Goal: Task Accomplishment & Management: Use online tool/utility

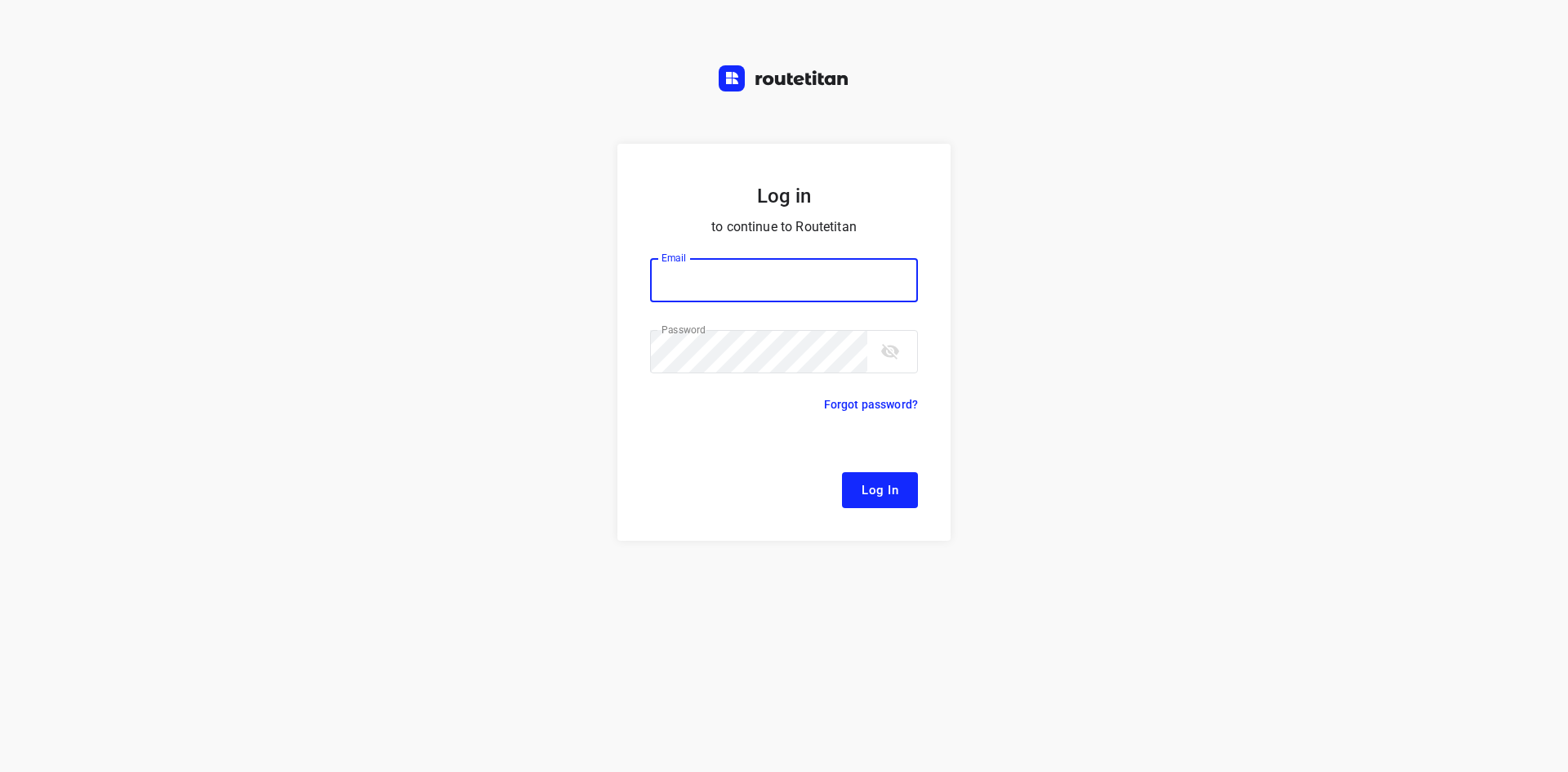
type input "[EMAIL_ADDRESS][DOMAIN_NAME]"
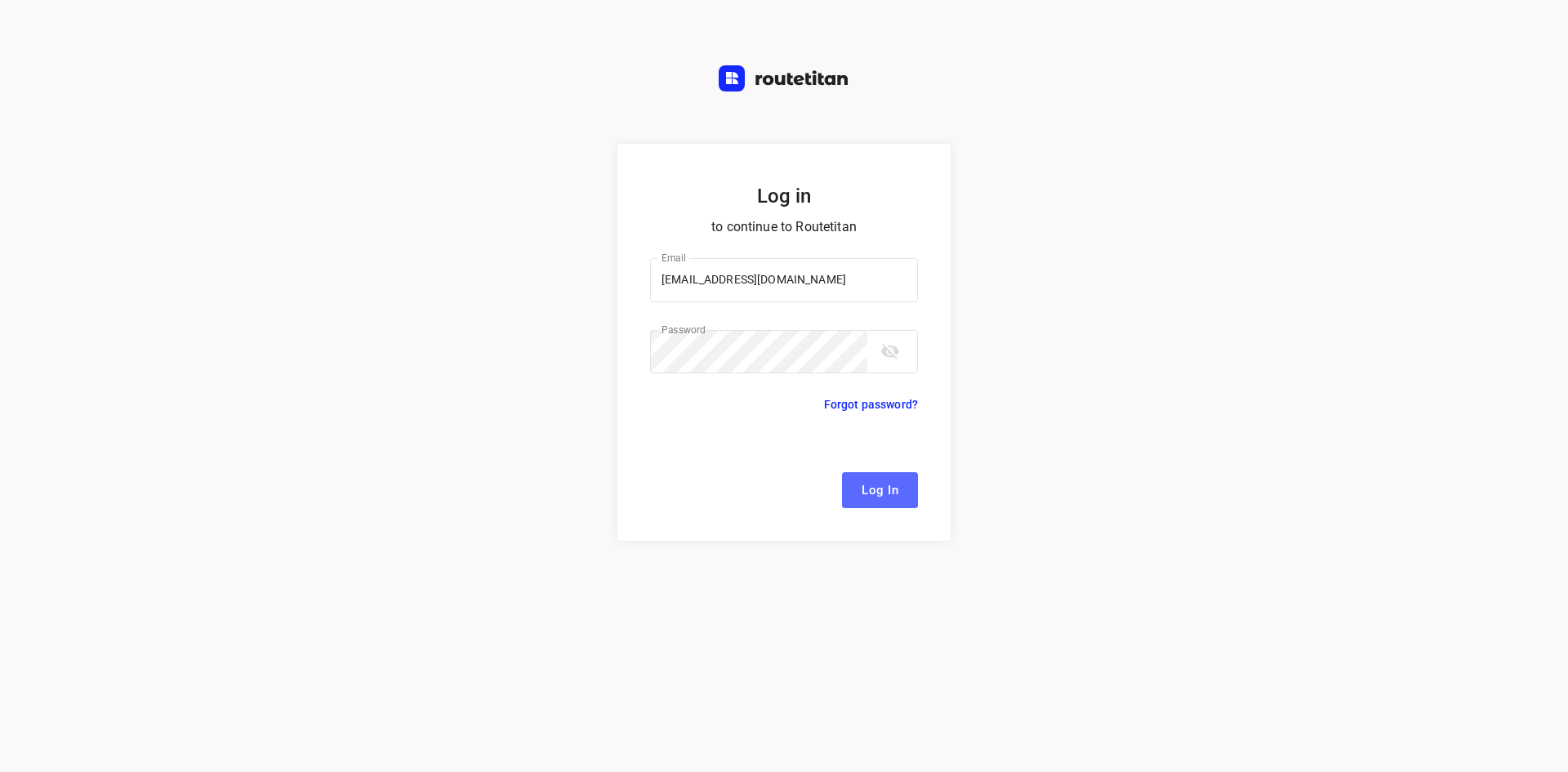
click at [903, 494] on button "Log In" at bounding box center [880, 490] width 76 height 36
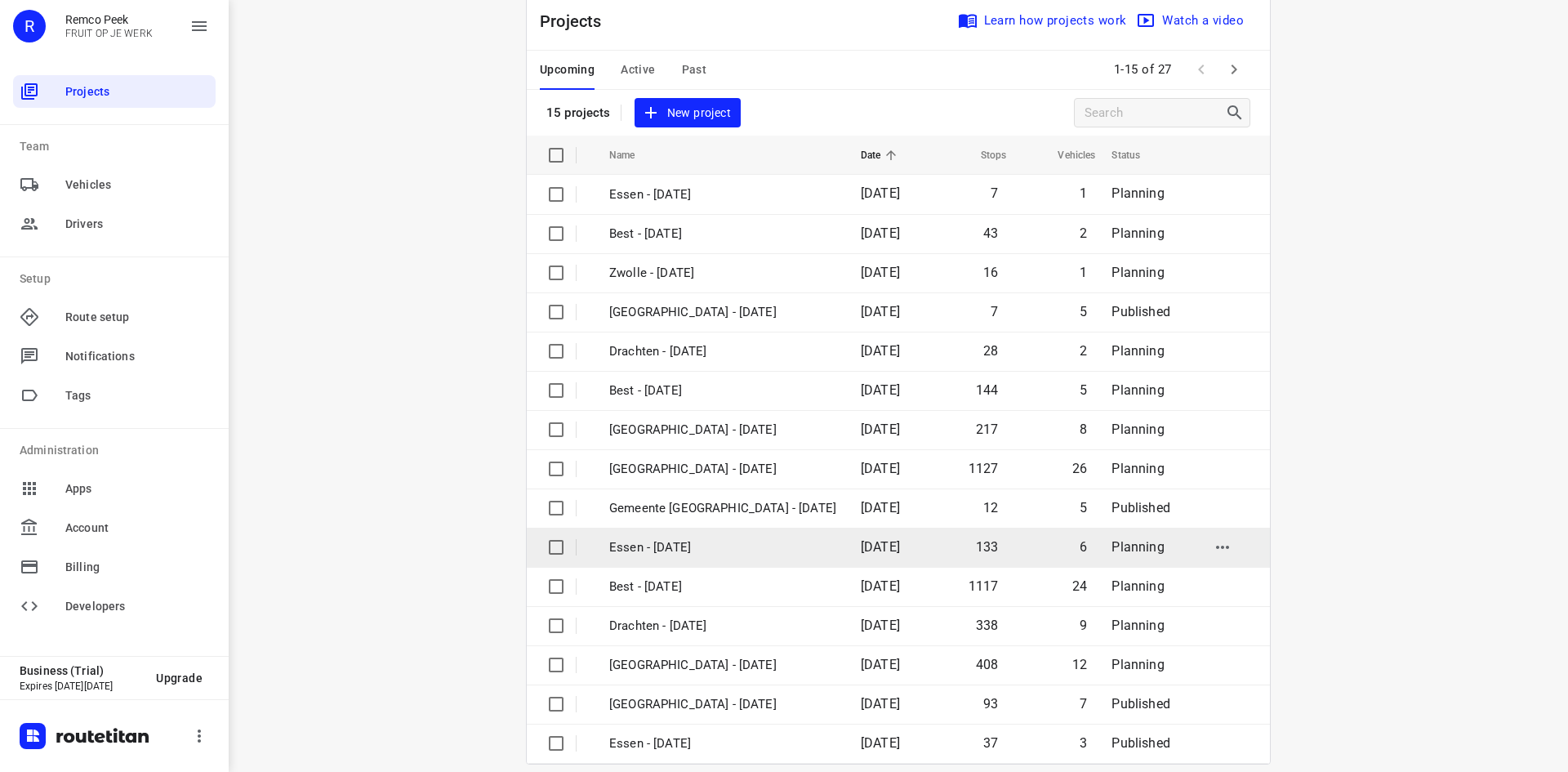
scroll to position [54, 0]
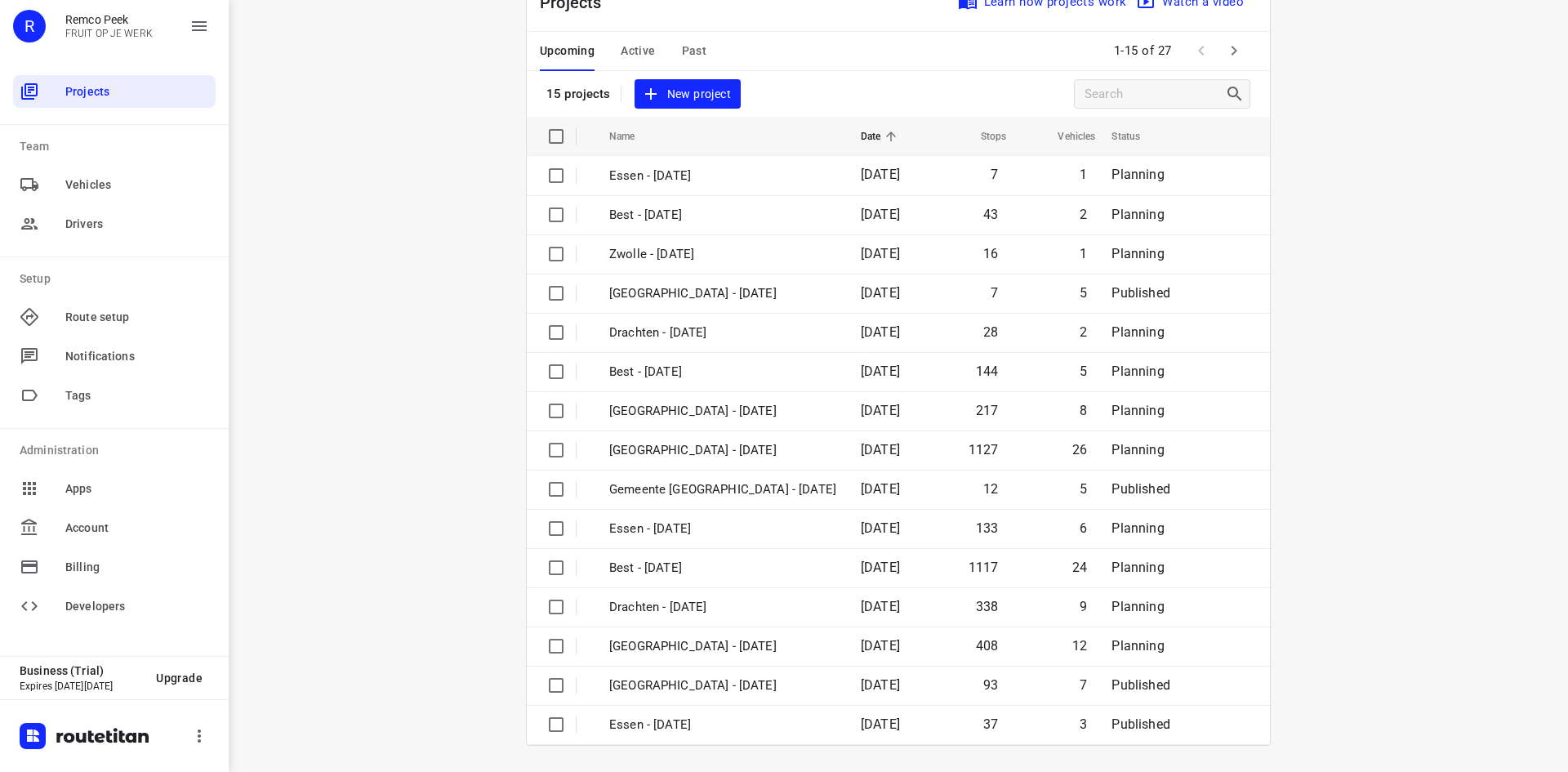
click at [1245, 50] on div "Upcoming Active Past 1-15 of 27" at bounding box center [898, 51] width 743 height 39
click at [1237, 50] on icon "button" at bounding box center [1233, 50] width 19 height 19
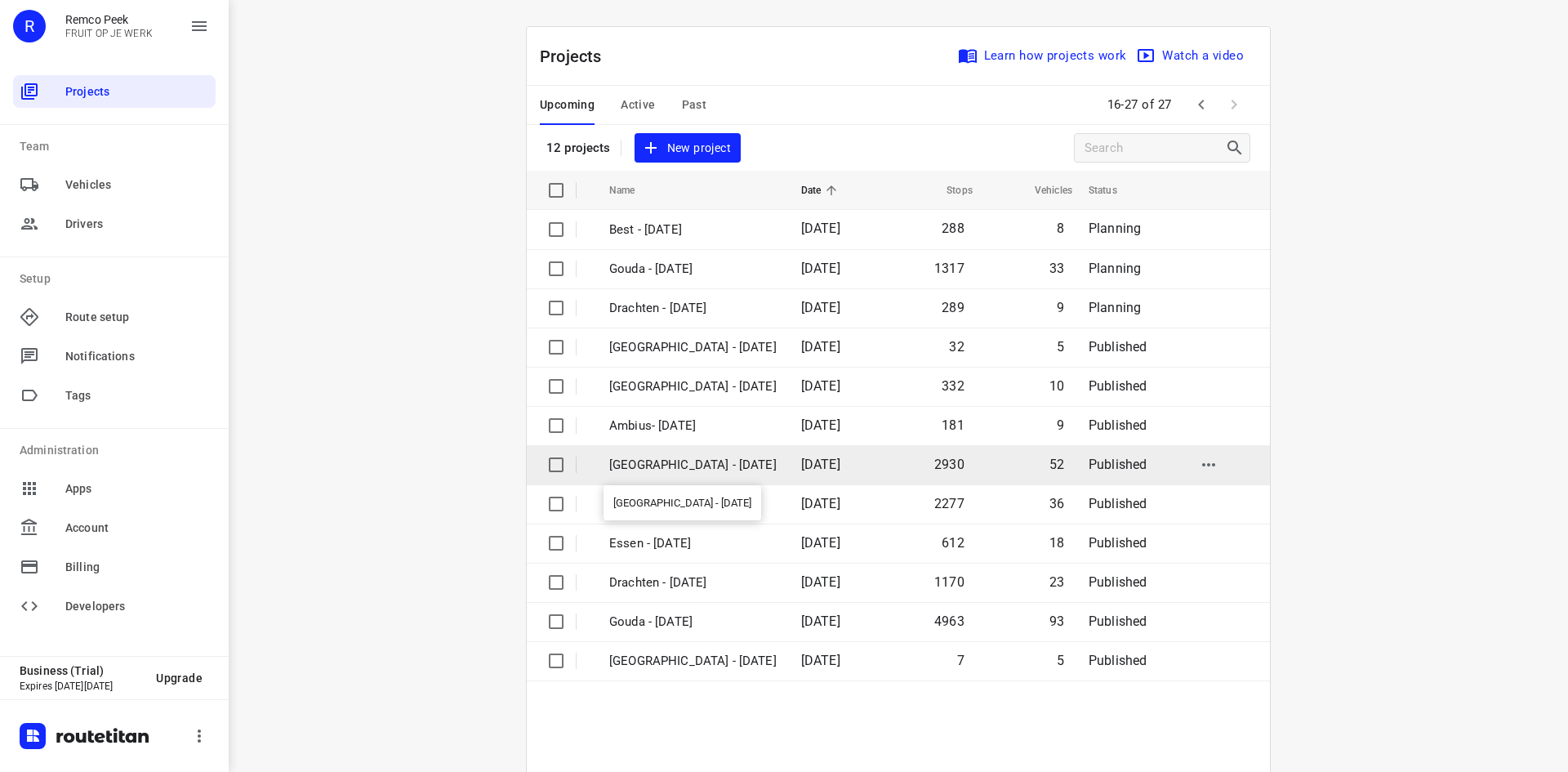
click at [626, 471] on p "[GEOGRAPHIC_DATA] - [DATE]" at bounding box center [692, 464] width 167 height 19
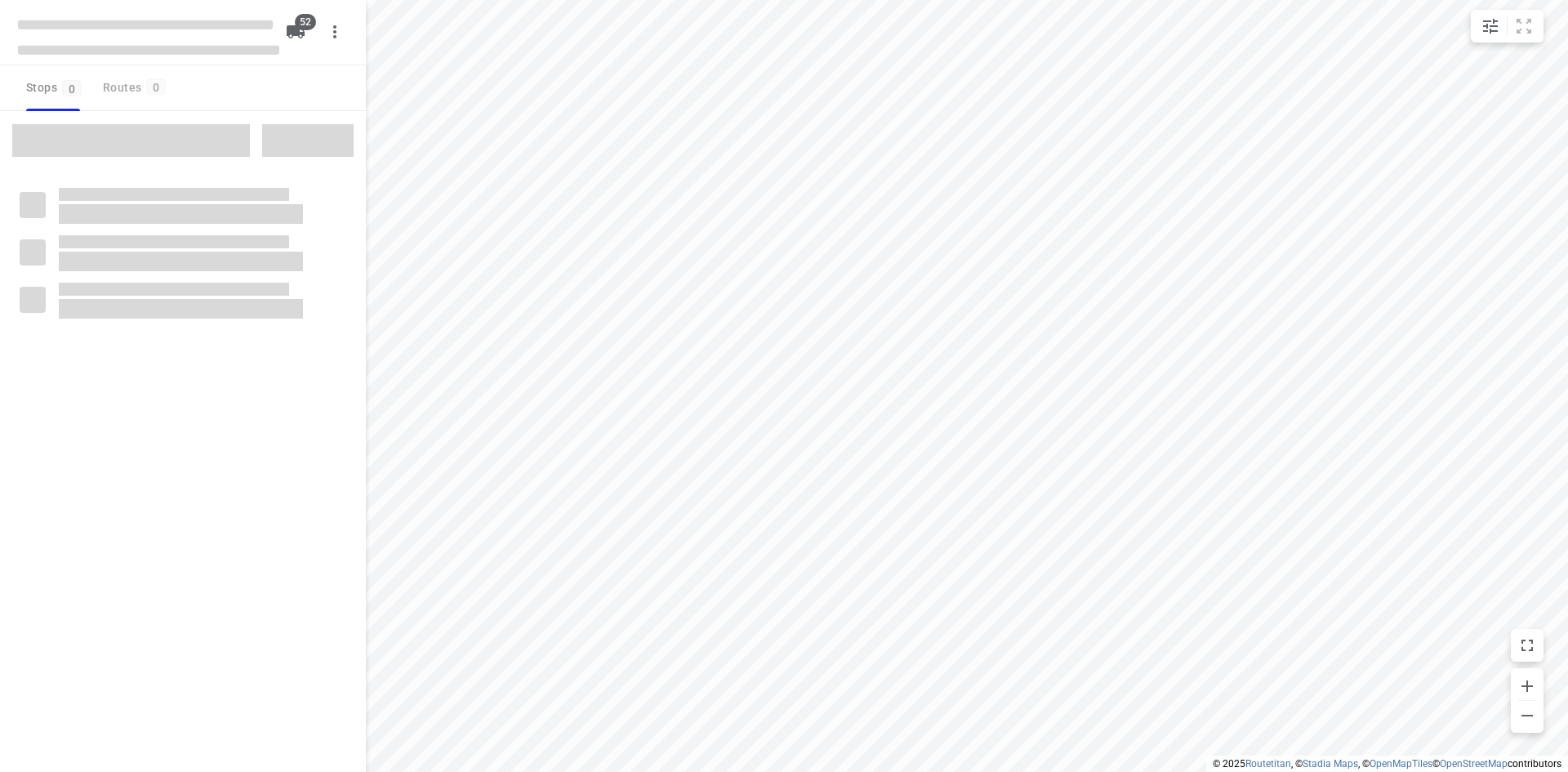
checkbox input "true"
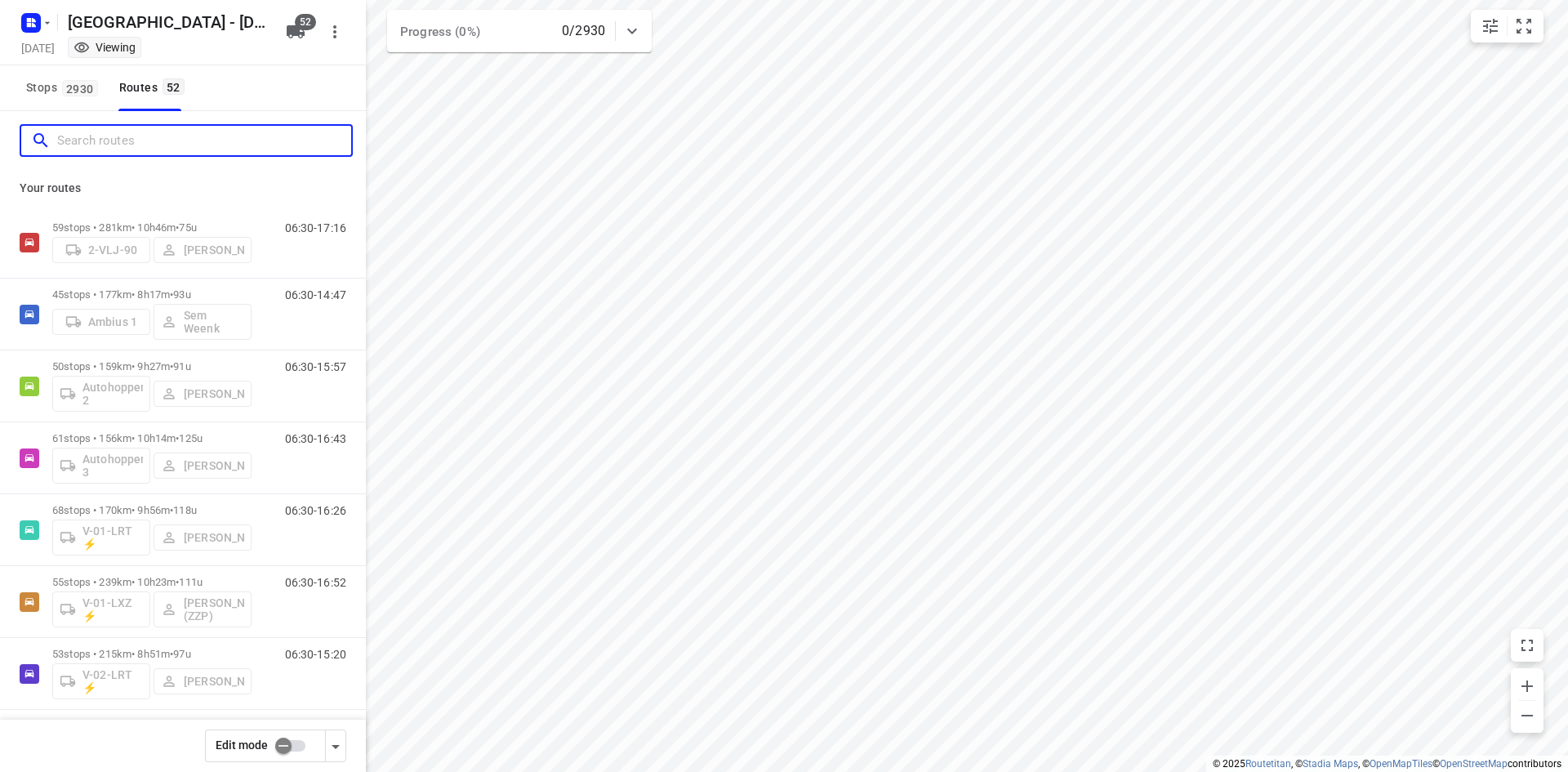
click at [76, 139] on input "Search routes" at bounding box center [204, 141] width 294 height 26
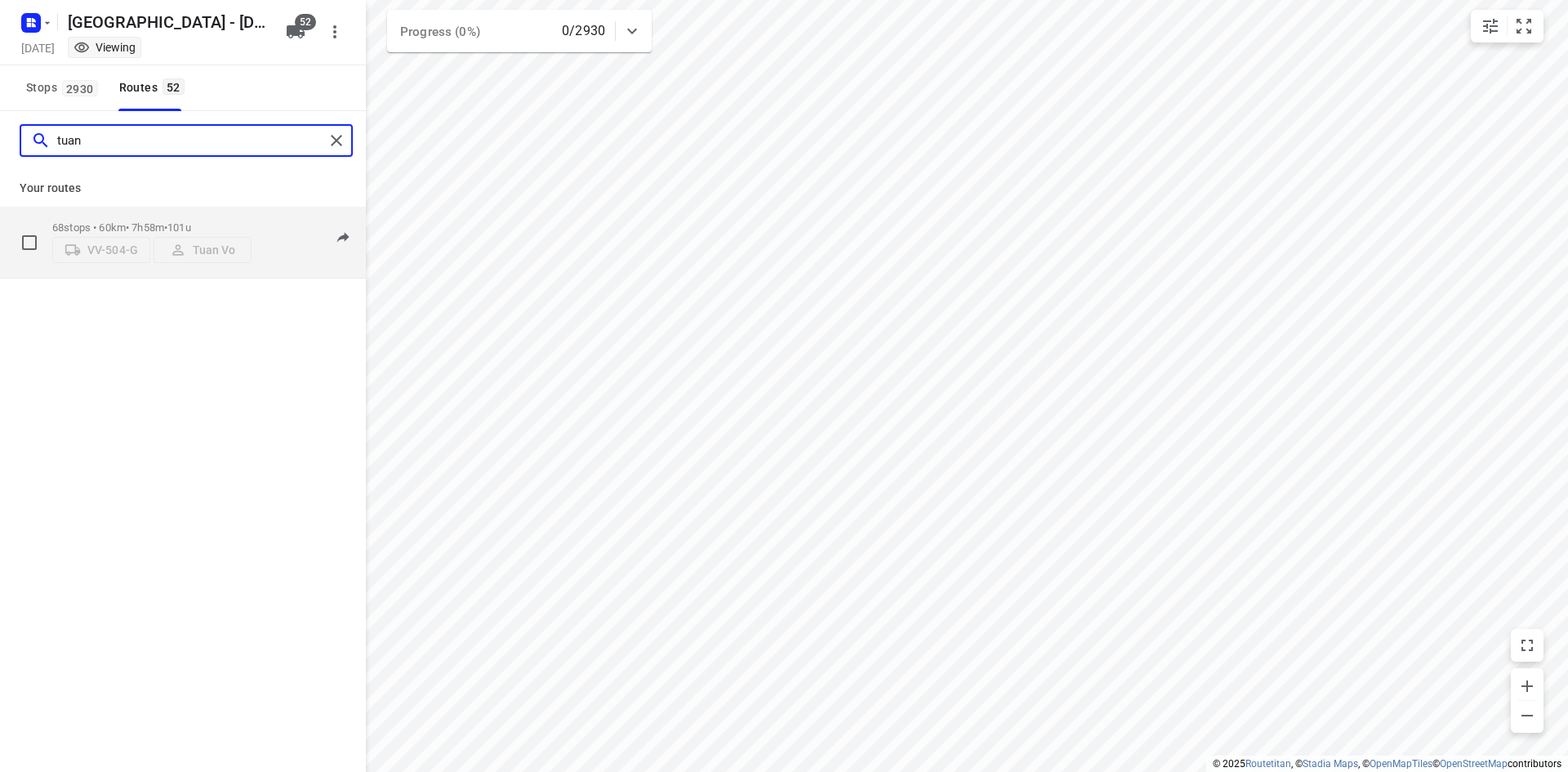
type input "tuan"
click at [149, 223] on p "68 stops • 60km • 7h58m • 101u" at bounding box center [152, 227] width 199 height 12
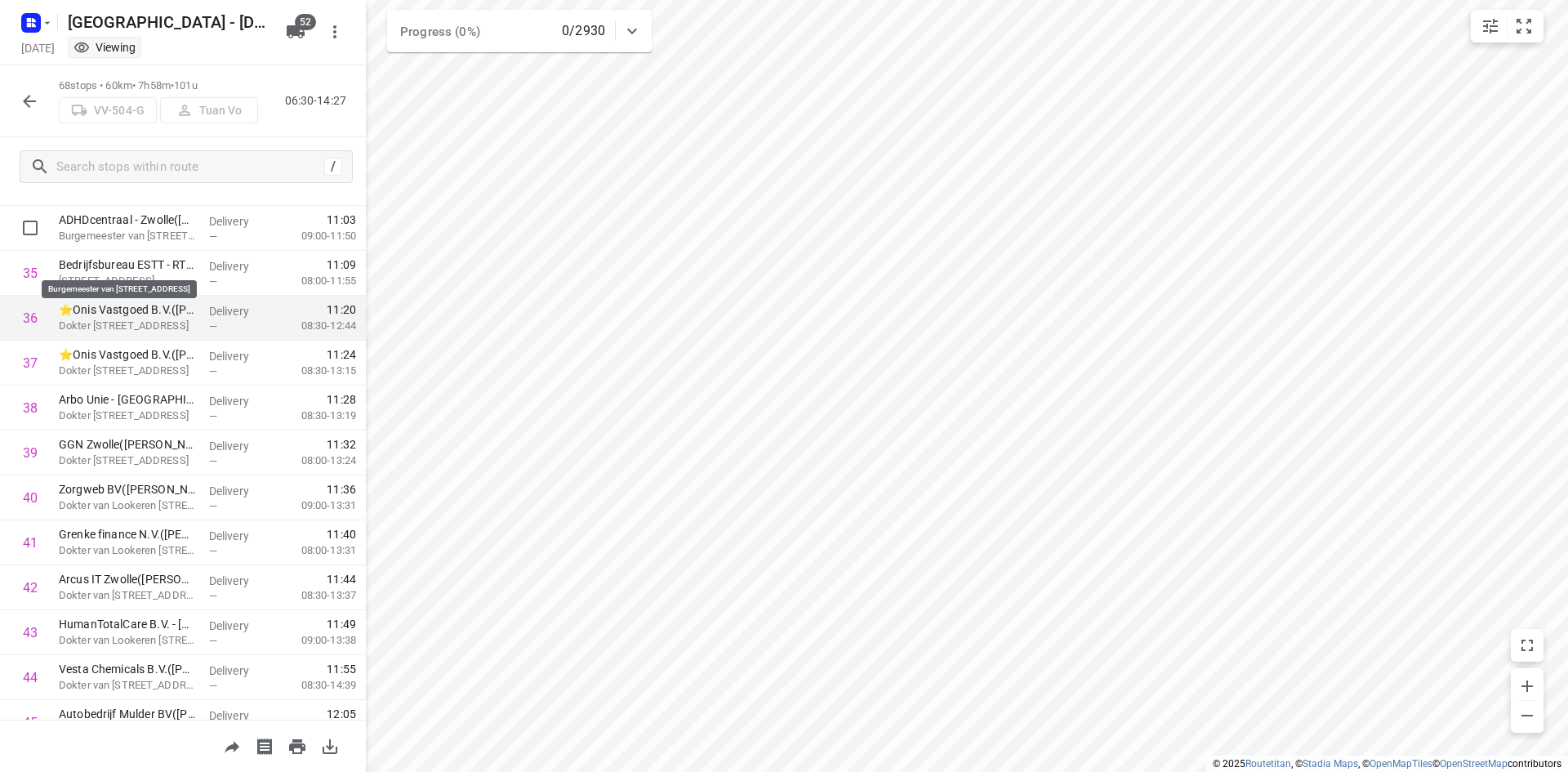
scroll to position [1470, 0]
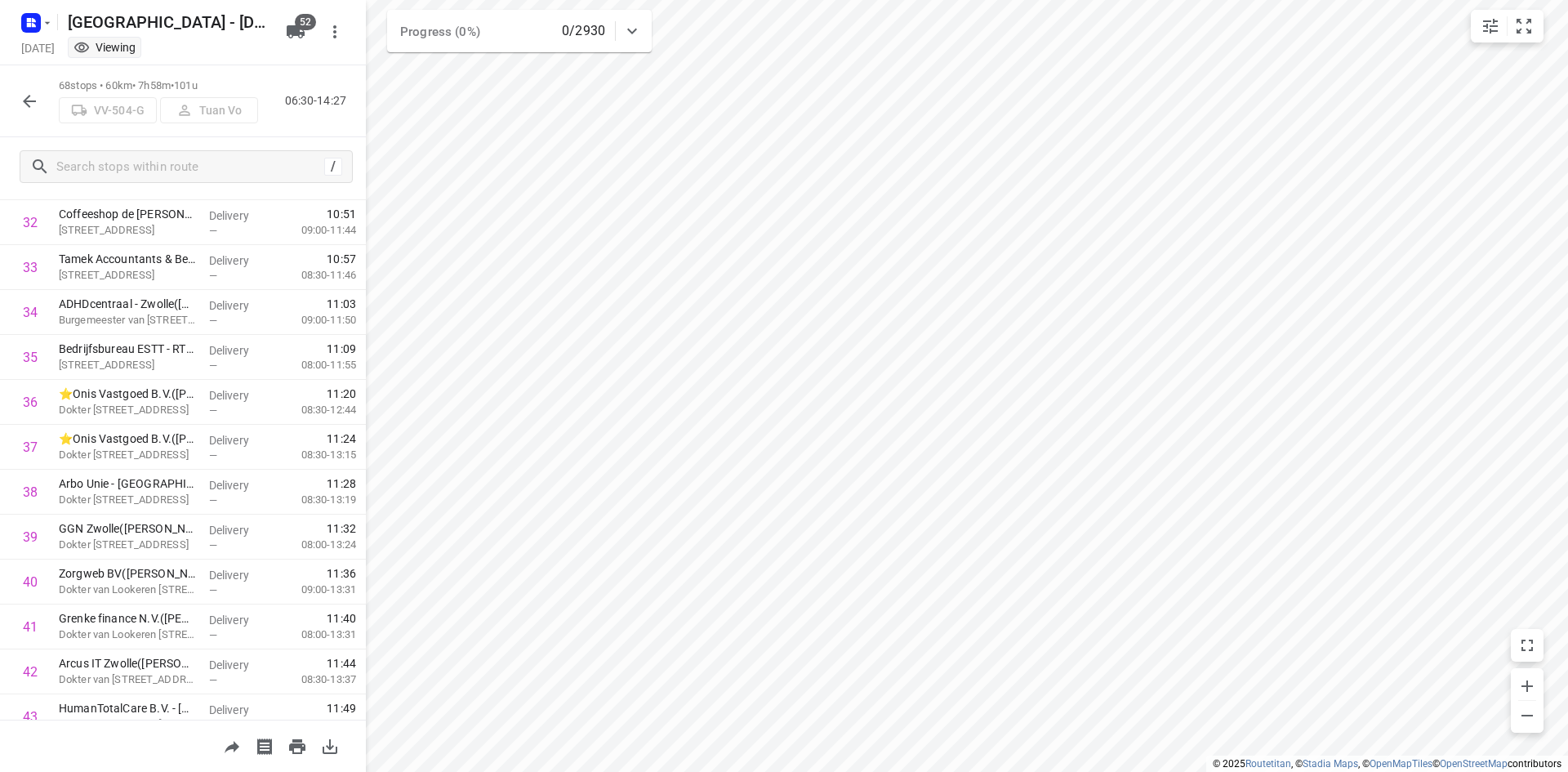
click at [12, 109] on div "68 stops • 60km • 7h58m • 101u VV-504-G Tuan Vo 06:30-14:27" at bounding box center [182, 101] width 366 height 72
click at [21, 107] on icon "button" at bounding box center [29, 101] width 19 height 19
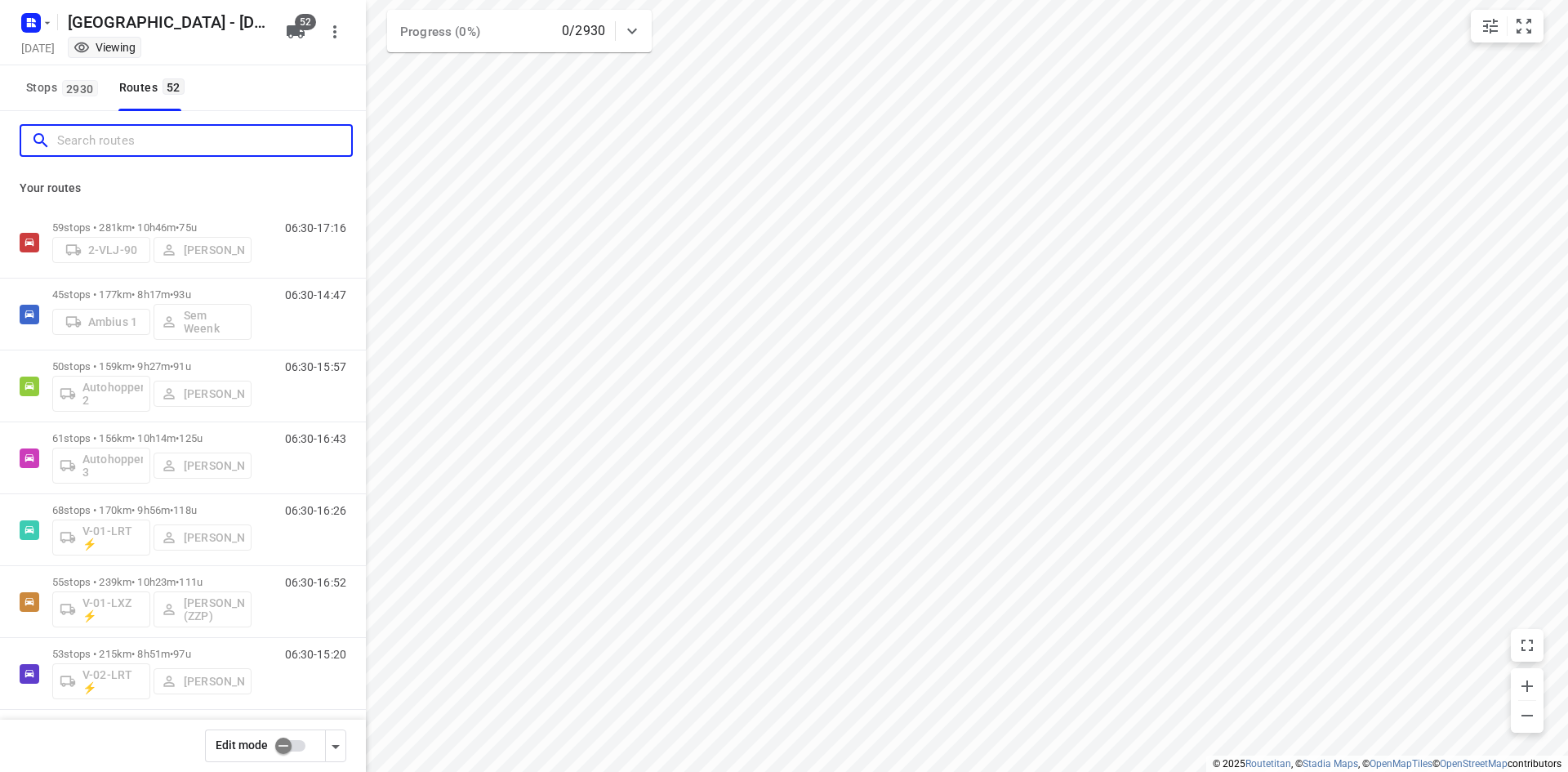
click at [102, 141] on input "Search routes" at bounding box center [204, 141] width 294 height 26
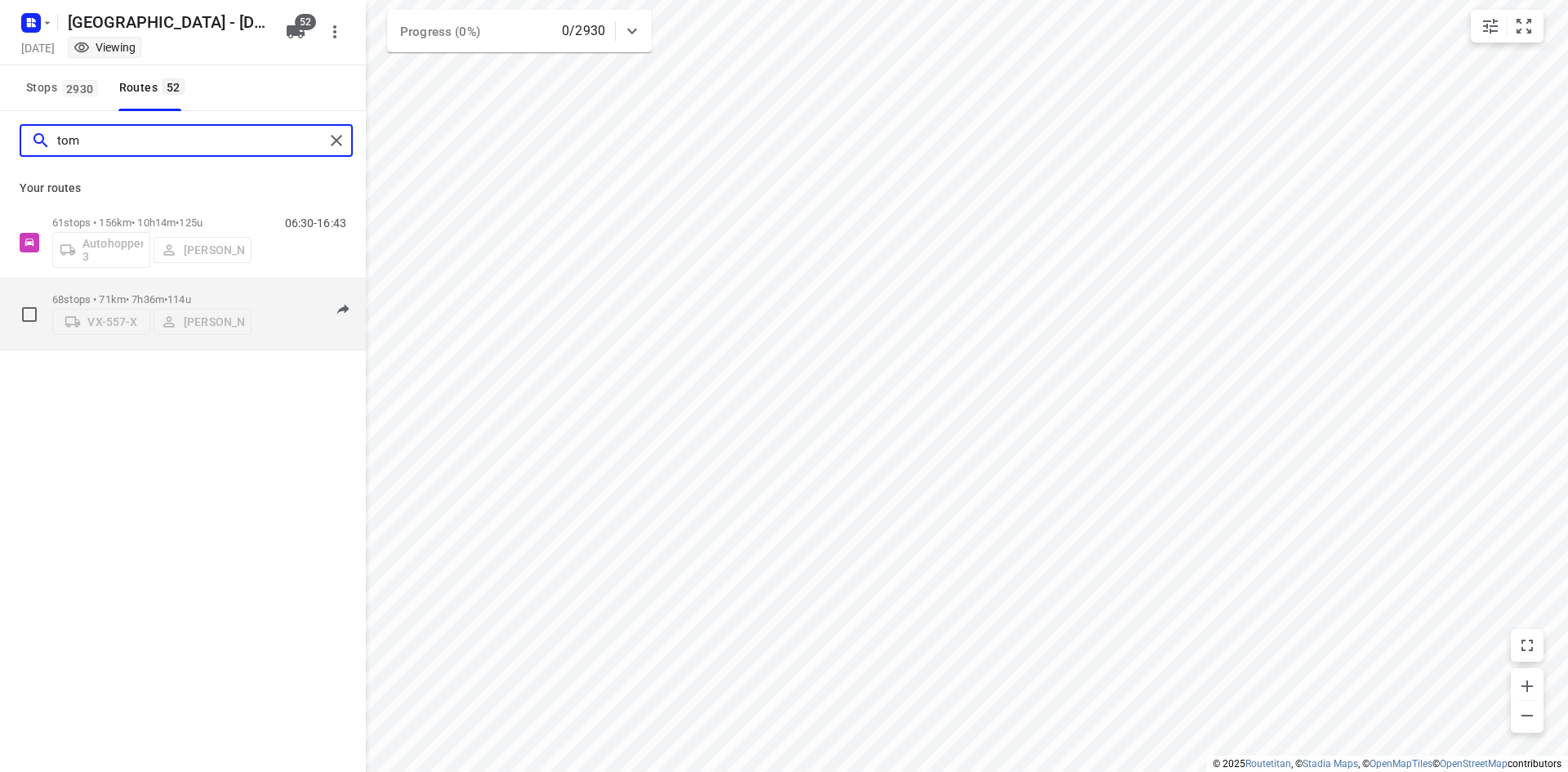
type input "tom"
click at [129, 293] on p "68 stops • 71km • 7h36m • 114u" at bounding box center [152, 300] width 199 height 12
